Goal: Task Accomplishment & Management: Manage account settings

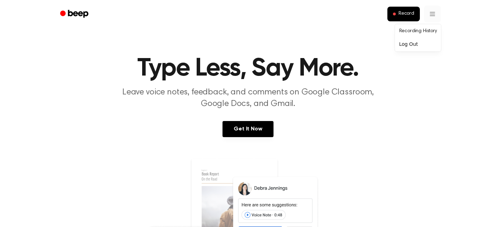
click at [424, 29] on link "Recording History" at bounding box center [417, 32] width 43 height 12
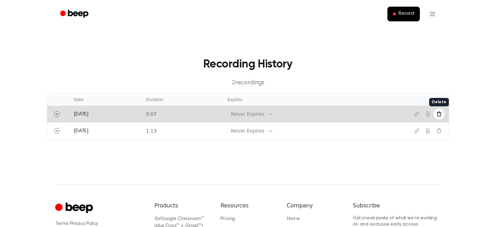
click at [440, 112] on icon "Delete recording" at bounding box center [439, 113] width 5 height 5
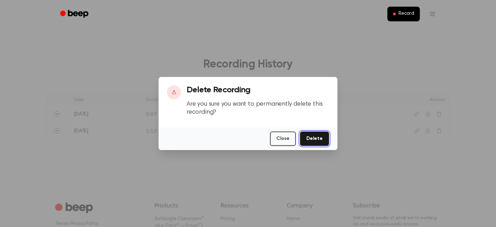
click at [314, 137] on button "Delete" at bounding box center [314, 138] width 29 height 14
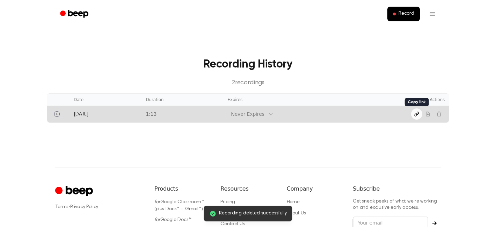
click at [416, 115] on icon "Copy link" at bounding box center [417, 114] width 6 height 6
